Goal: Task Accomplishment & Management: Use online tool/utility

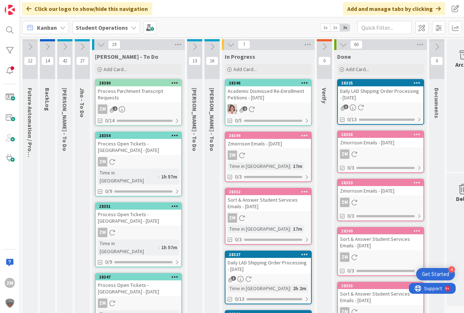
scroll to position [0, 27]
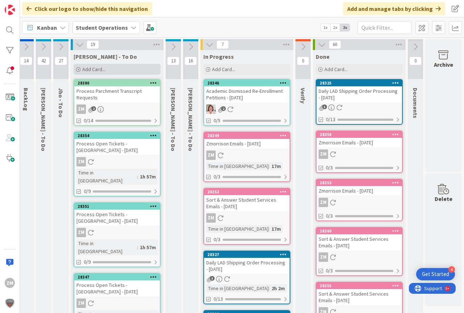
click at [93, 69] on span "Add Card..." at bounding box center [93, 69] width 23 height 7
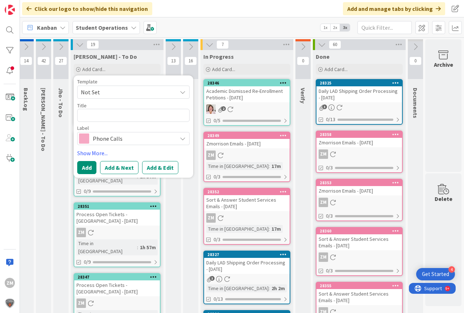
click at [180, 94] on icon at bounding box center [183, 92] width 6 height 6
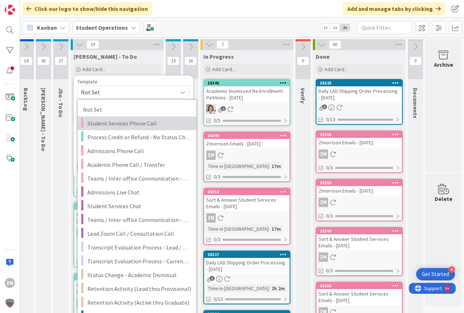
click at [114, 124] on span "Student Services Phone Call" at bounding box center [139, 123] width 104 height 9
type textarea "x"
type textarea "Student Services Phone Call"
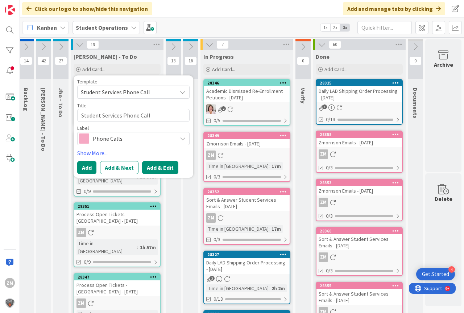
click at [149, 169] on button "Add & Edit" at bounding box center [160, 167] width 36 height 13
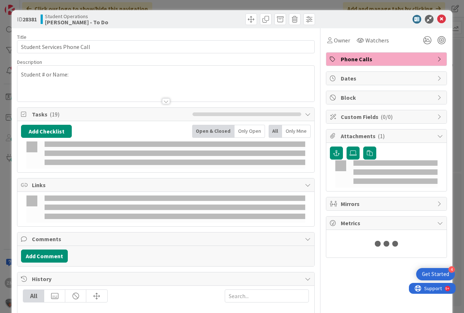
click at [145, 86] on div at bounding box center [165, 92] width 297 height 18
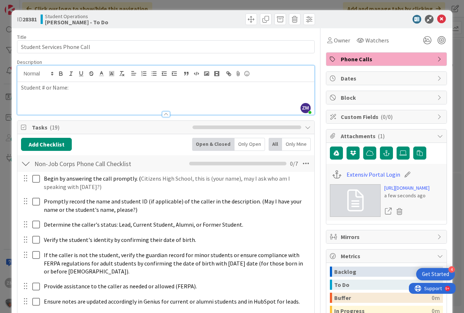
click at [79, 89] on p "Student # or Name:" at bounding box center [166, 87] width 290 height 8
drag, startPoint x: 438, startPoint y: 19, endPoint x: 436, endPoint y: 26, distance: 7.7
click at [439, 19] on icon at bounding box center [441, 19] width 9 height 9
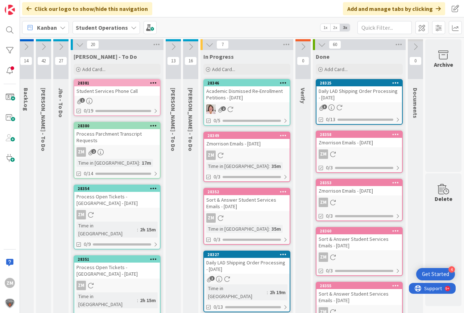
click at [150, 82] on icon at bounding box center [153, 82] width 7 height 5
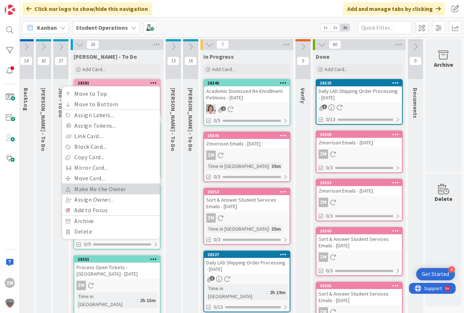
click at [88, 188] on link "Make Me the Owner" at bounding box center [111, 189] width 98 height 11
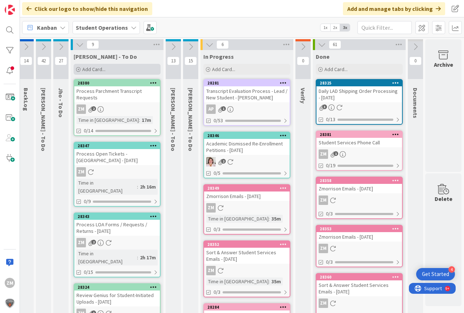
click at [82, 68] on span "Add Card..." at bounding box center [93, 69] width 23 height 7
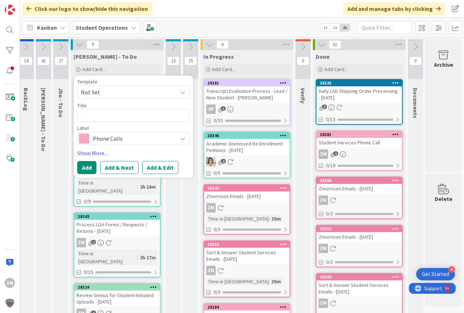
click at [180, 92] on icon at bounding box center [183, 92] width 6 height 6
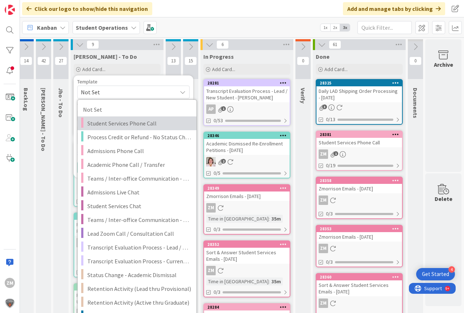
click at [131, 124] on span "Student Services Phone Call" at bounding box center [139, 123] width 104 height 9
type textarea "x"
type textarea "Student Services Phone Call"
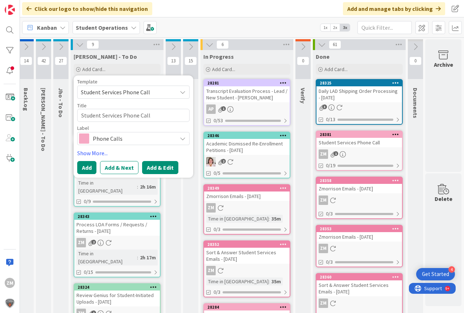
click at [145, 169] on button "Add & Edit" at bounding box center [160, 167] width 36 height 13
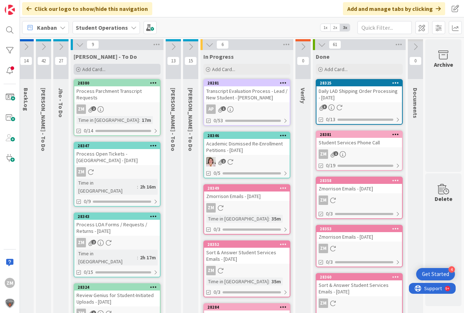
click at [92, 70] on span "Add Card..." at bounding box center [93, 69] width 23 height 7
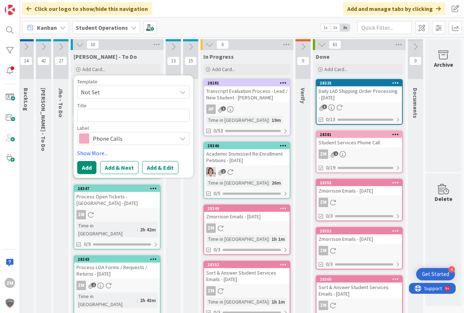
click at [180, 93] on icon at bounding box center [183, 92] width 6 height 6
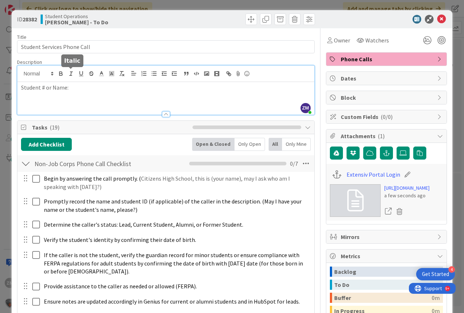
click at [72, 74] on div "ZM [PERSON_NAME] joined 2 m ago Student # or Name:" at bounding box center [165, 90] width 297 height 49
click at [437, 18] on icon at bounding box center [441, 19] width 9 height 9
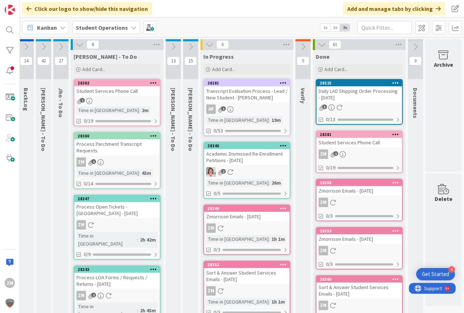
click at [147, 82] on div at bounding box center [153, 82] width 13 height 5
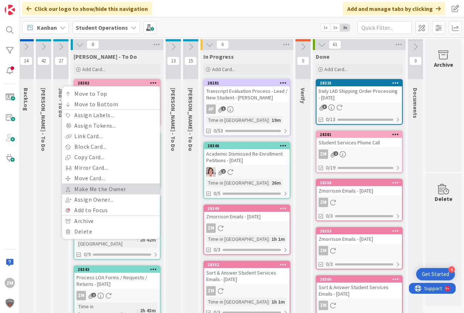
click at [82, 189] on link "Make Me the Owner" at bounding box center [111, 189] width 98 height 11
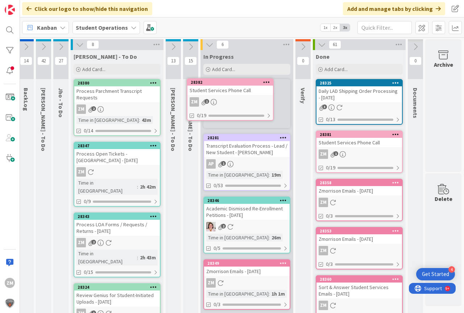
scroll to position [0, 26]
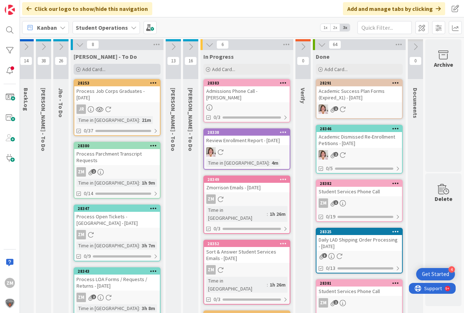
click at [82, 70] on span "Add Card..." at bounding box center [93, 69] width 23 height 7
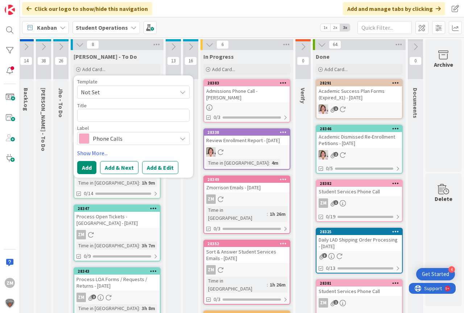
click at [180, 92] on icon at bounding box center [183, 92] width 6 height 6
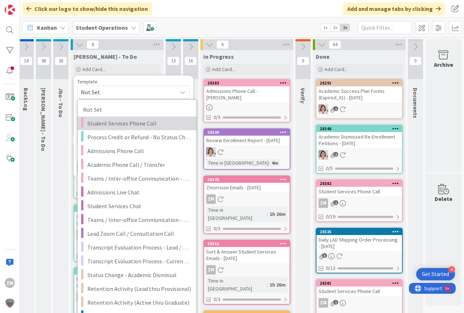
click at [119, 122] on span "Student Services Phone Call" at bounding box center [139, 123] width 104 height 9
type textarea "x"
type textarea "Student Services Phone Call"
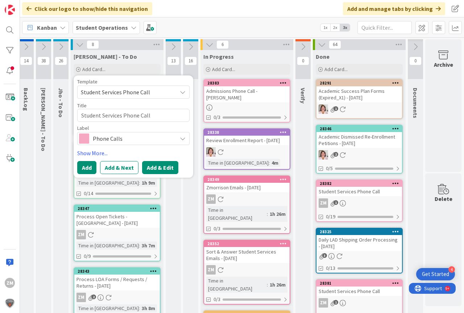
click at [156, 167] on button "Add & Edit" at bounding box center [160, 167] width 36 height 13
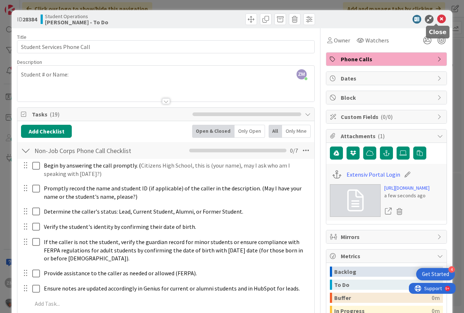
click at [437, 20] on icon at bounding box center [441, 19] width 9 height 9
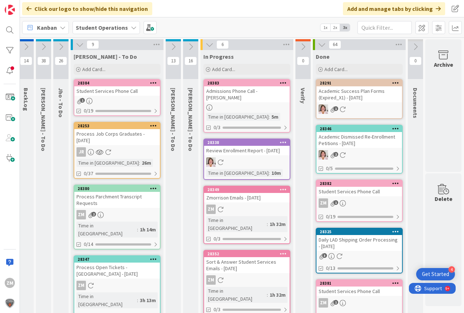
click at [150, 82] on icon at bounding box center [153, 82] width 7 height 5
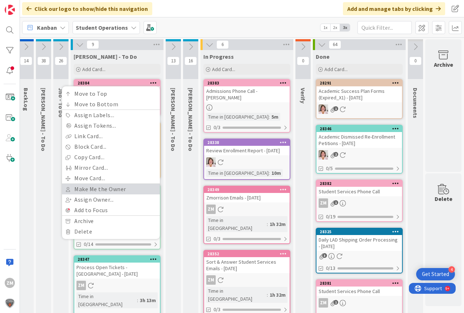
click at [91, 185] on link "Make Me the Owner" at bounding box center [111, 189] width 98 height 11
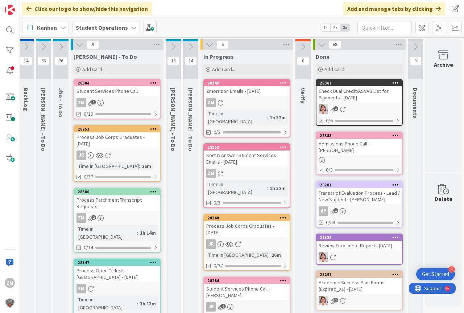
click at [107, 99] on div "ZM 1" at bounding box center [117, 102] width 86 height 9
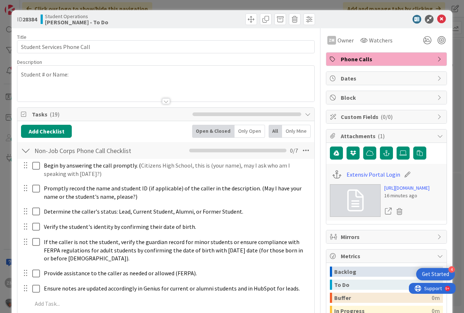
click at [91, 73] on p "Student # or Name:" at bounding box center [166, 74] width 290 height 8
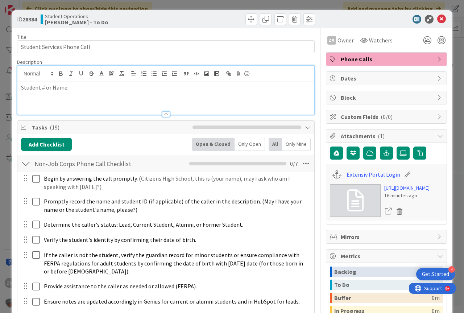
click at [88, 90] on p "Student # or Name:" at bounding box center [166, 87] width 290 height 8
click at [437, 20] on icon at bounding box center [441, 19] width 9 height 9
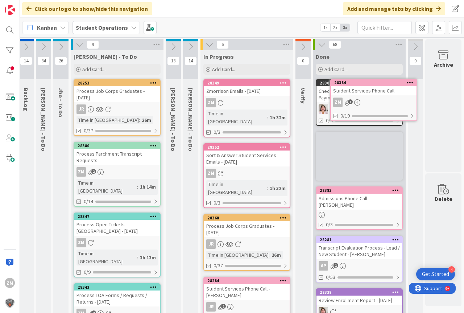
scroll to position [0, 27]
